Goal: Task Accomplishment & Management: Manage account settings

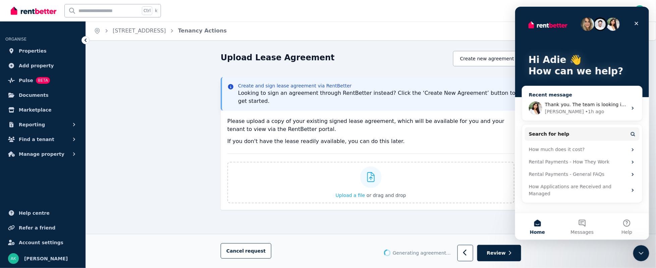
click at [588, 104] on span "Thank you. The team is looking into this now" at bounding box center [596, 104] width 105 height 5
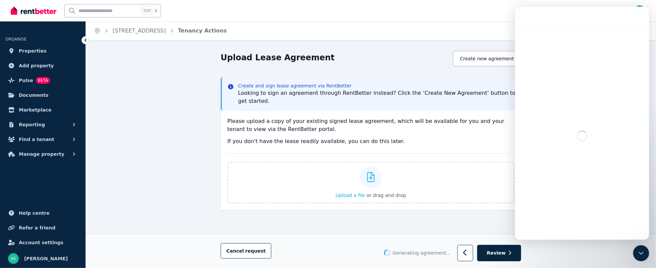
click at [152, 135] on div "Upload Lease Agreement Create new agreement Create and sign lease agreement via…" at bounding box center [371, 168] width 570 height 235
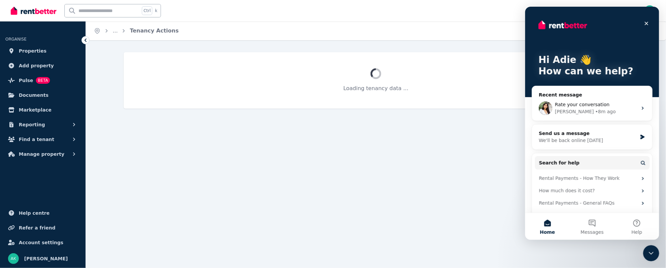
select select "**********"
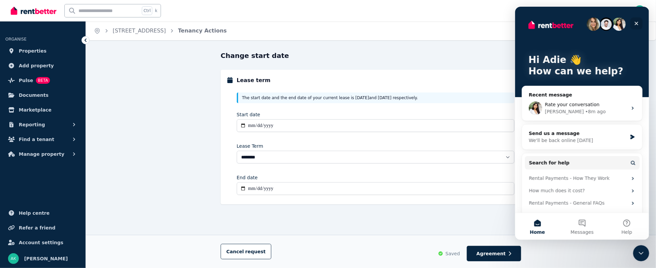
click at [639, 20] on div "Close" at bounding box center [636, 23] width 12 height 12
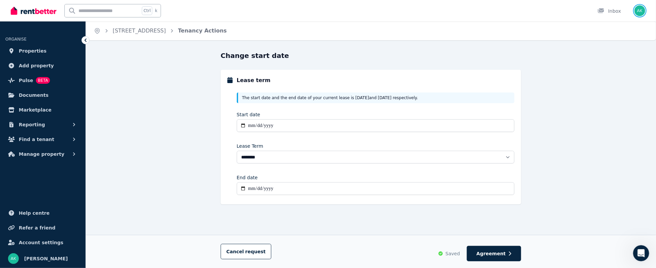
click at [640, 9] on img "button" at bounding box center [639, 10] width 11 height 11
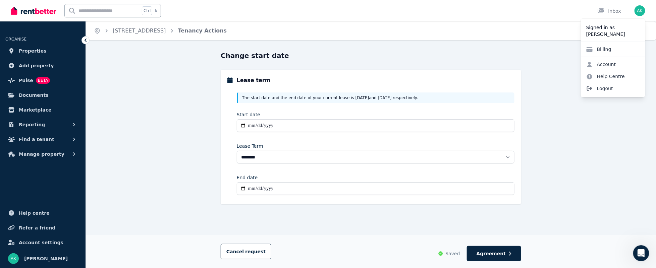
click at [605, 86] on span "Logout" at bounding box center [613, 88] width 64 height 12
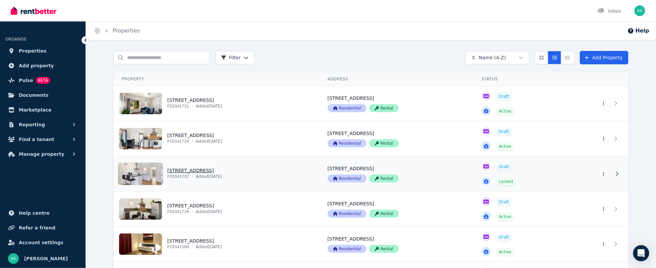
click at [139, 167] on link "View property details" at bounding box center [217, 174] width 206 height 35
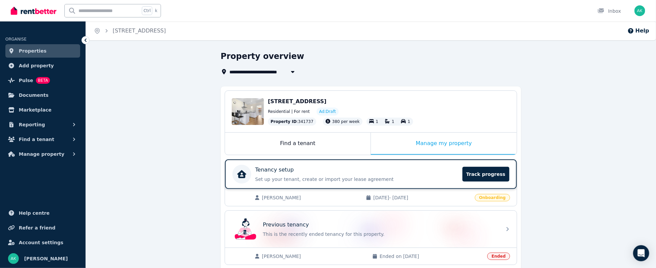
click at [279, 170] on p "Tenancy setup" at bounding box center [274, 170] width 39 height 8
click at [314, 141] on div "Find a tenant" at bounding box center [298, 144] width 146 height 22
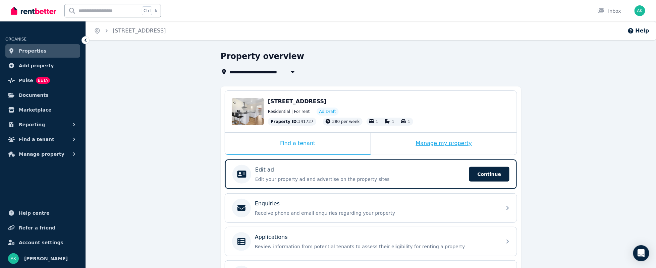
click at [448, 145] on div "Manage my property" at bounding box center [444, 144] width 146 height 22
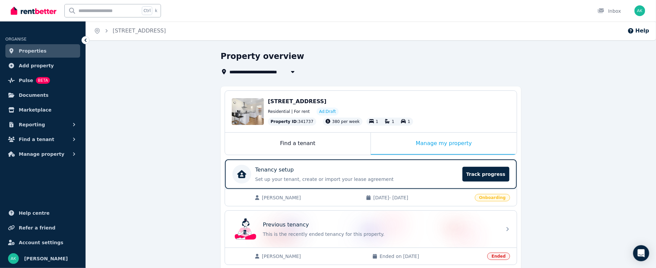
click at [267, 196] on span "[PERSON_NAME]" at bounding box center [310, 197] width 97 height 7
click at [273, 176] on p "Set up your tenant, create or import your lease agreement" at bounding box center [356, 179] width 203 height 7
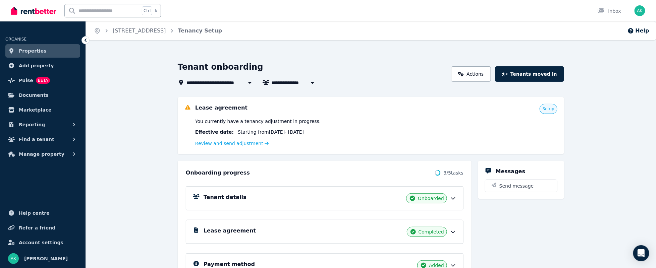
click at [300, 81] on span "[PERSON_NAME]" at bounding box center [296, 82] width 51 height 8
type input "**********"
click at [308, 95] on span "[PERSON_NAME]" at bounding box center [309, 95] width 68 height 7
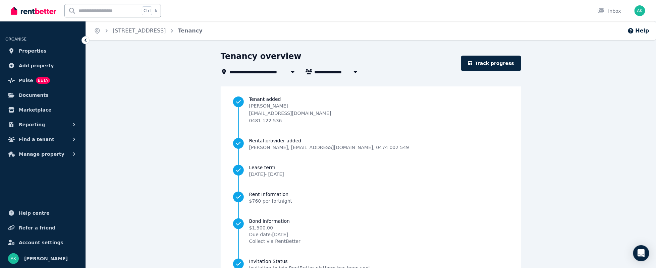
click at [330, 71] on span "[PERSON_NAME]" at bounding box center [339, 72] width 51 height 8
type input "**********"
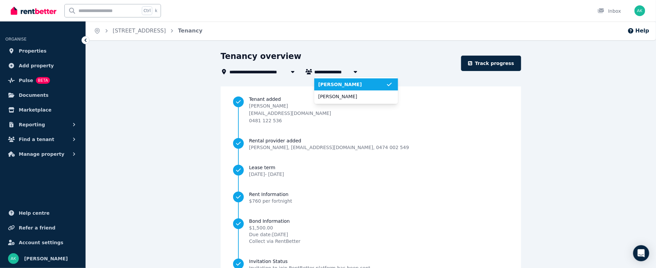
click at [354, 82] on span "[PERSON_NAME]" at bounding box center [352, 84] width 68 height 7
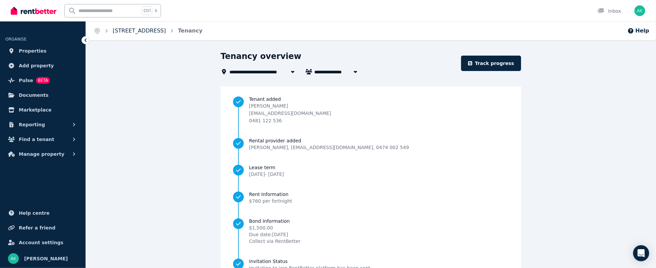
click at [160, 31] on link "[STREET_ADDRESS]" at bounding box center [139, 30] width 53 height 6
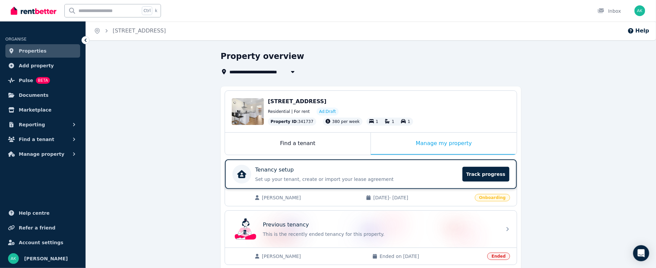
click at [272, 168] on p "Tenancy setup" at bounding box center [274, 170] width 39 height 8
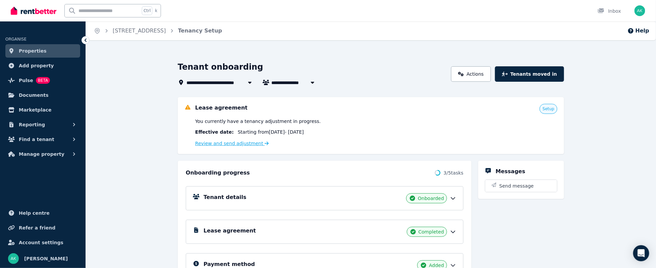
click at [226, 143] on link "Review and send adjustment" at bounding box center [232, 143] width 74 height 5
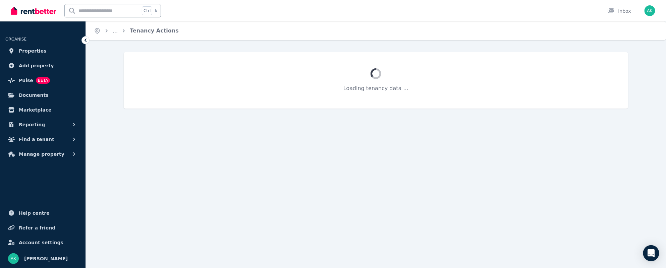
select select "**********"
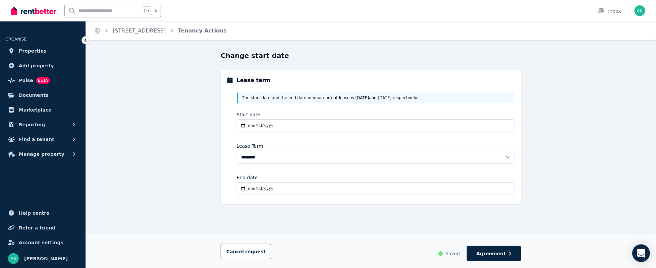
click at [645, 253] on div "Open Intercom Messenger" at bounding box center [641, 254] width 18 height 18
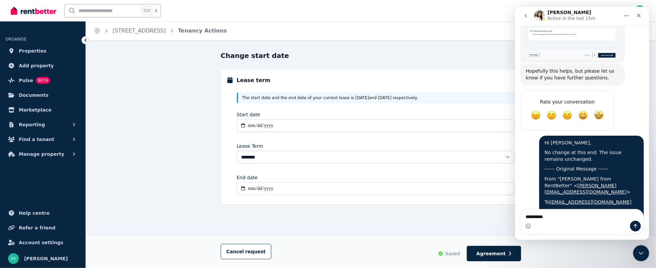
scroll to position [4107, 0]
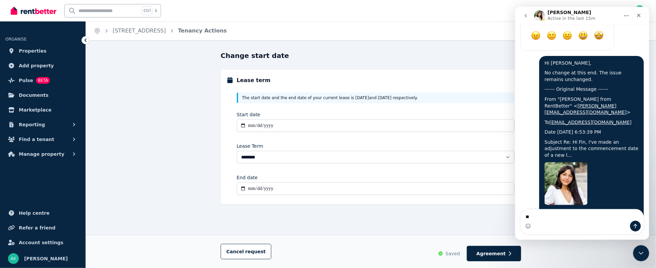
type textarea "*"
drag, startPoint x: 644, startPoint y: 203, endPoint x: 1049, endPoint y: 255, distance: 407.7
click at [541, 219] on textarea "Message…" at bounding box center [581, 215] width 123 height 11
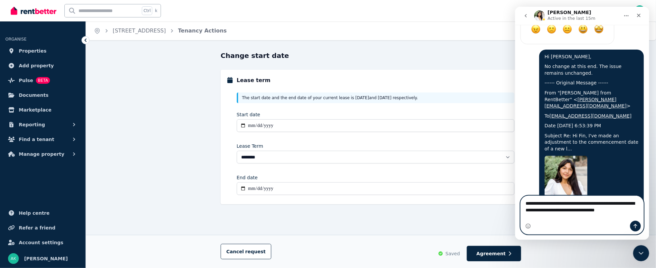
scroll to position [4120, 0]
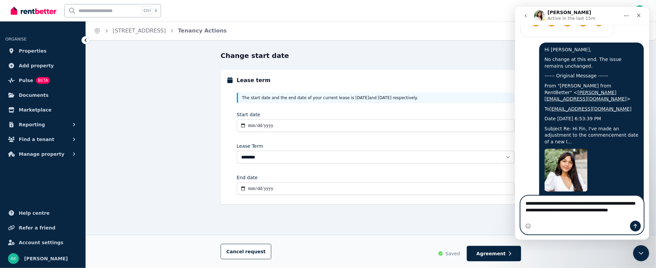
type textarea "**********"
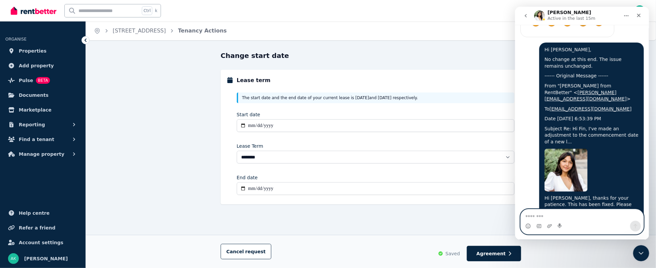
scroll to position [4135, 0]
